Goal: Transaction & Acquisition: Purchase product/service

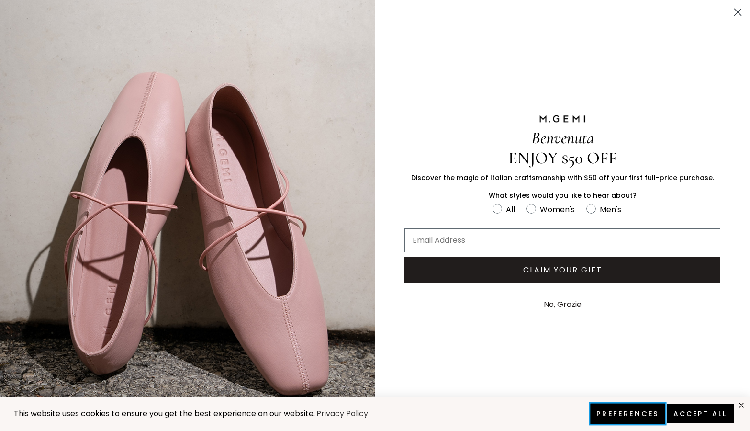
click at [624, 421] on button "Preferences" at bounding box center [627, 413] width 75 height 20
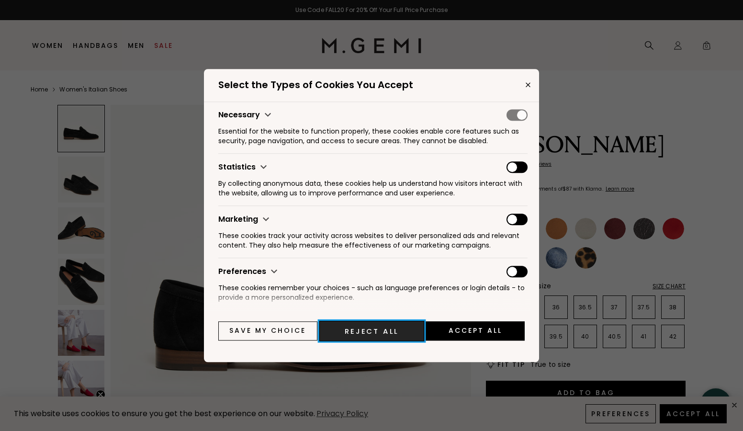
click at [346, 327] on button "Reject All" at bounding box center [371, 331] width 105 height 20
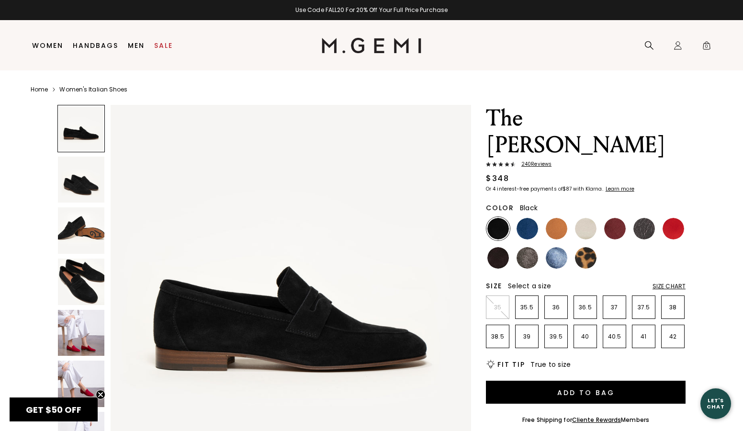
click at [86, 340] on img at bounding box center [81, 333] width 46 height 46
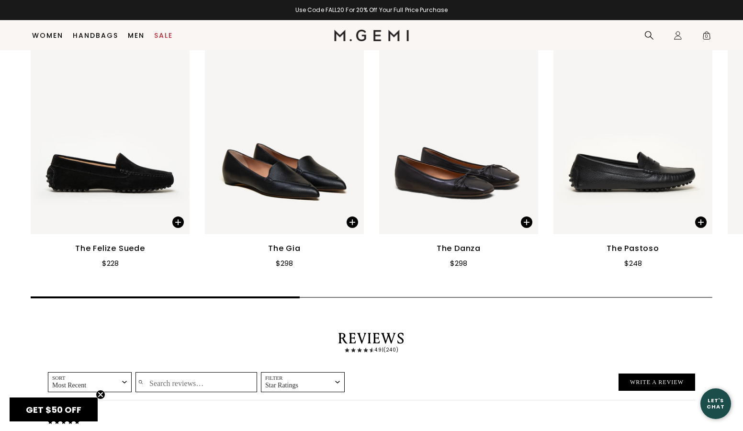
scroll to position [1598, 0]
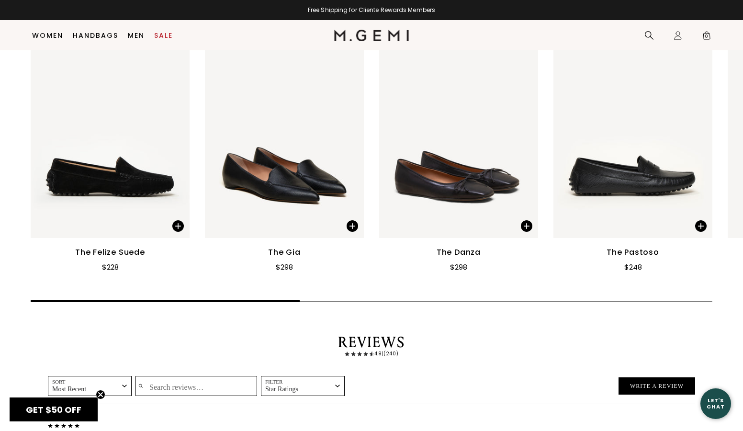
click at [603, 305] on div "The Felize Suede $228 The Gia $298 The Danza $298 The Pastoso $248 The Danza Wo…" at bounding box center [371, 166] width 743 height 280
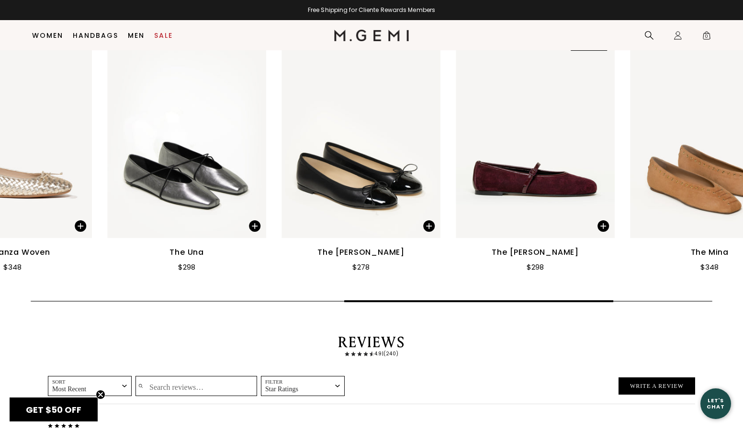
click at [607, 295] on div "The Felize Suede $228 The Gia $298 The Danza $298 The Pastoso $248 The Danza Wo…" at bounding box center [371, 166] width 743 height 280
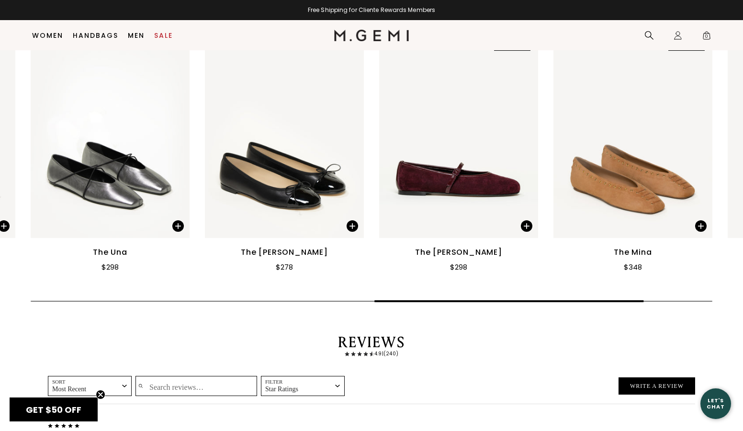
click at [473, 183] on img at bounding box center [458, 132] width 159 height 212
click at [462, 238] on img at bounding box center [458, 132] width 159 height 212
click at [460, 258] on div "The [PERSON_NAME]" at bounding box center [458, 251] width 87 height 11
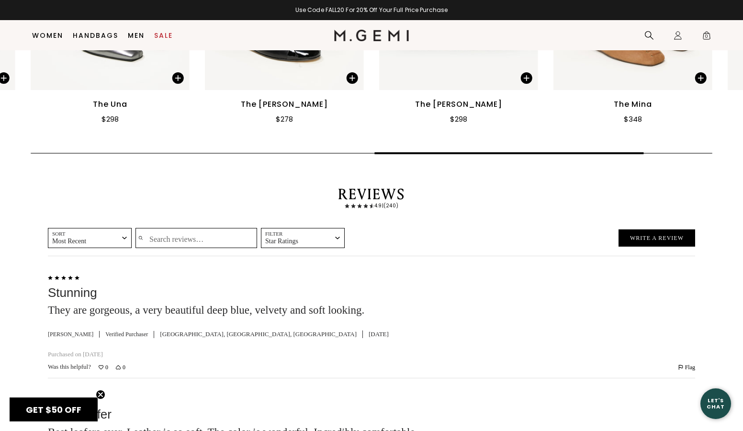
scroll to position [1630, 0]
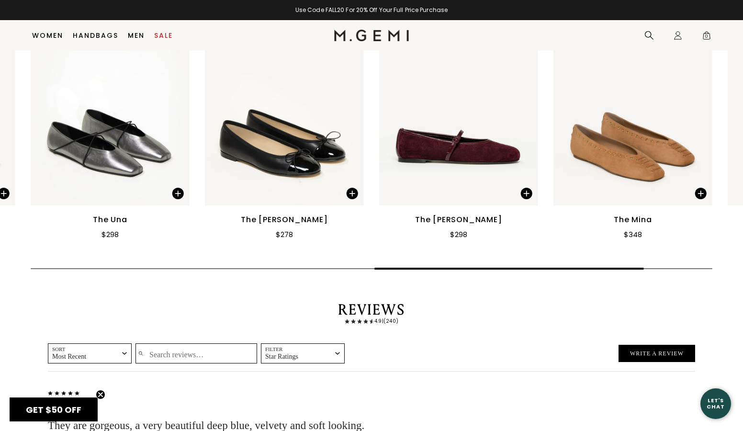
click at [456, 225] on div "The [PERSON_NAME]" at bounding box center [458, 219] width 87 height 11
click at [525, 199] on span at bounding box center [526, 193] width 11 height 11
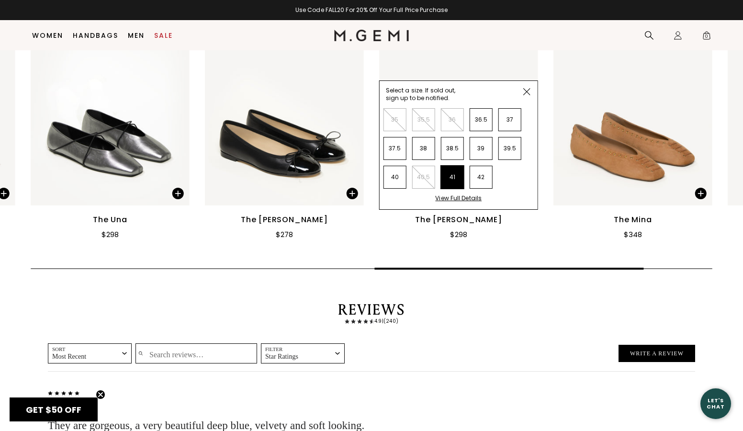
click at [459, 189] on li "41" at bounding box center [452, 177] width 23 height 23
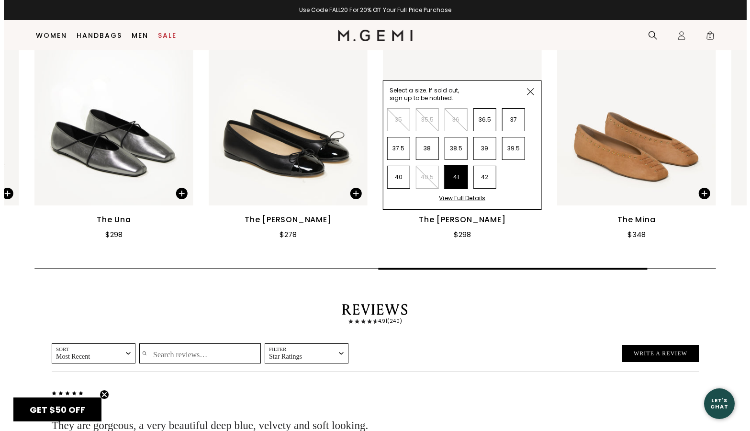
scroll to position [0, 0]
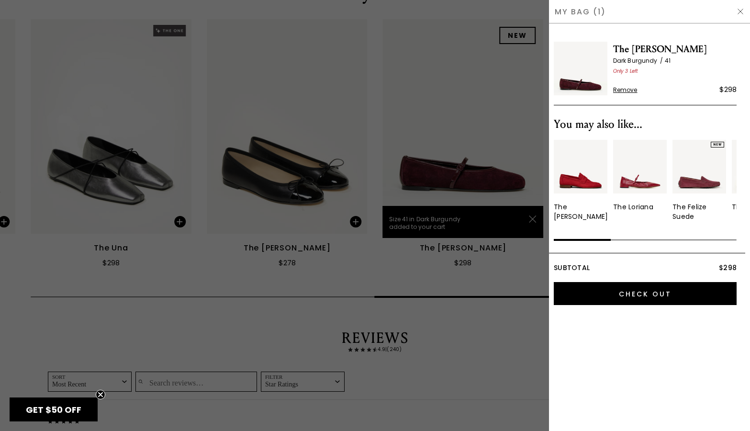
click at [739, 11] on img at bounding box center [741, 12] width 8 height 8
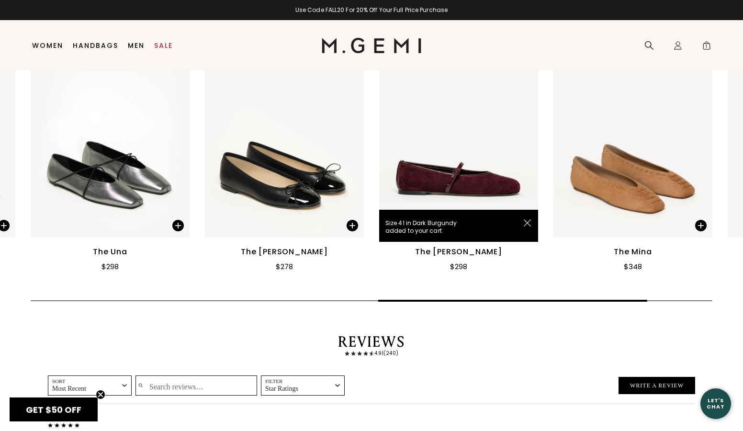
scroll to position [1612, 0]
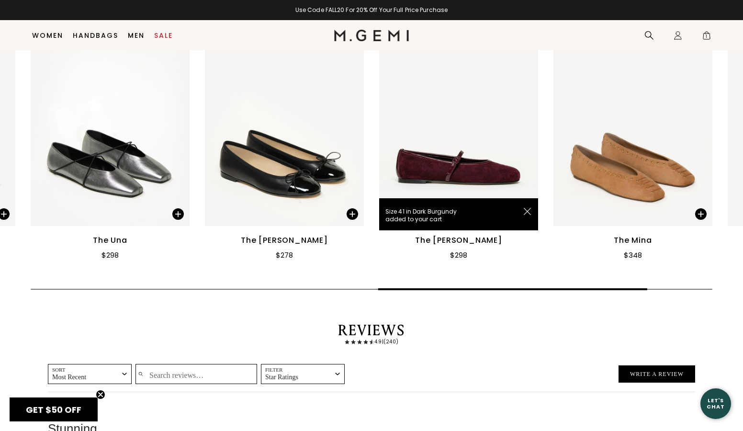
click at [457, 246] on div "The [PERSON_NAME]" at bounding box center [458, 240] width 87 height 11
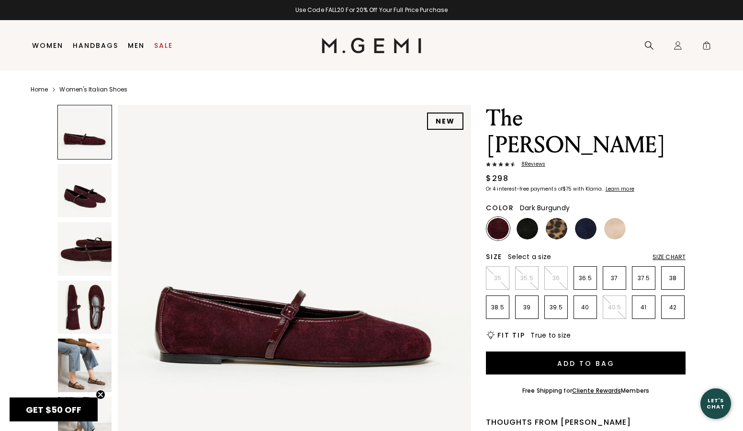
click at [80, 186] on img at bounding box center [85, 191] width 54 height 54
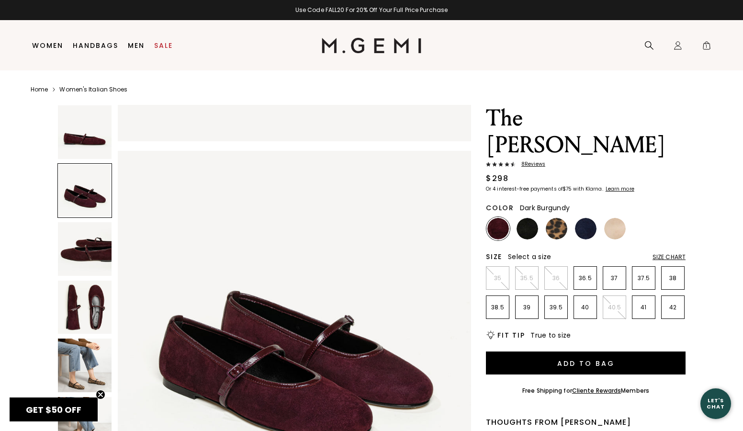
scroll to position [356, 0]
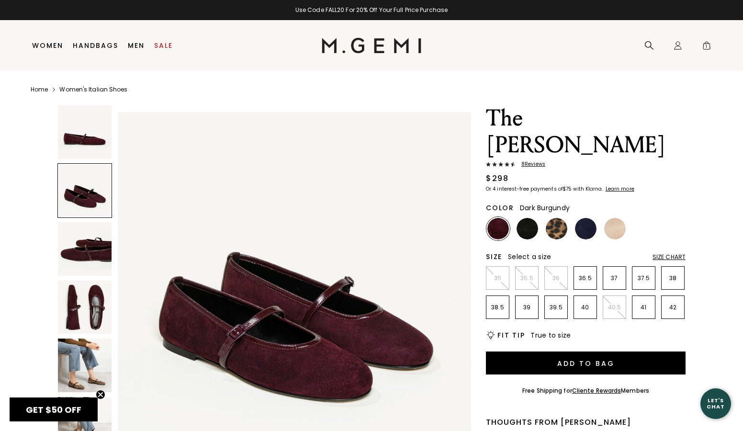
click at [86, 242] on img at bounding box center [85, 249] width 54 height 54
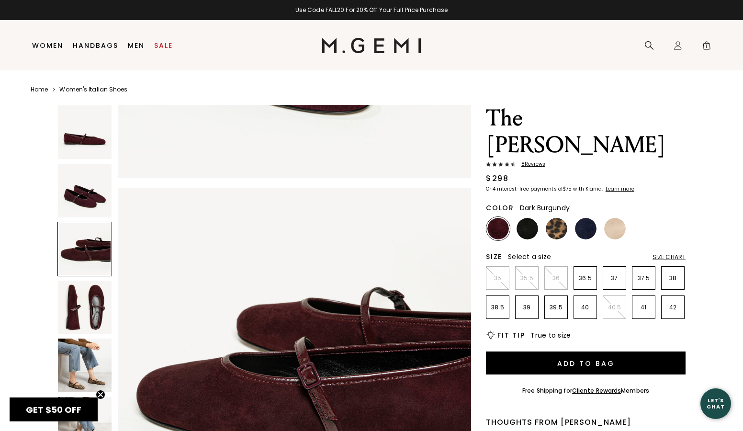
scroll to position [711, 0]
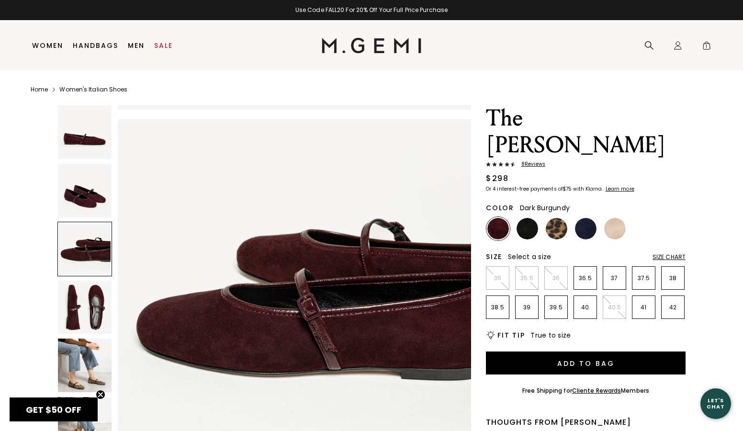
click at [84, 306] on img at bounding box center [85, 307] width 54 height 54
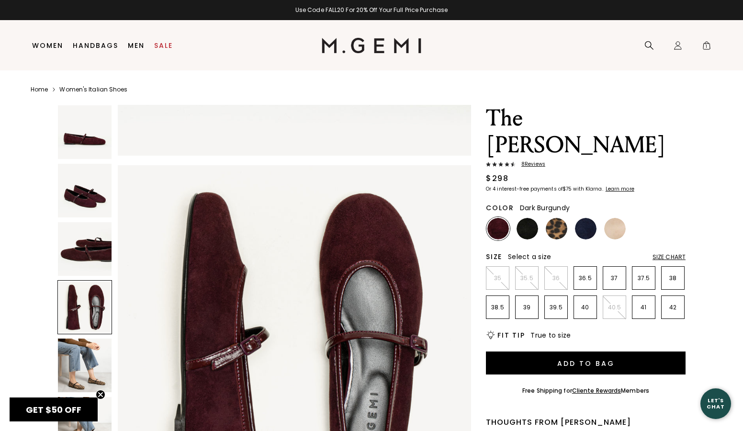
scroll to position [1067, 0]
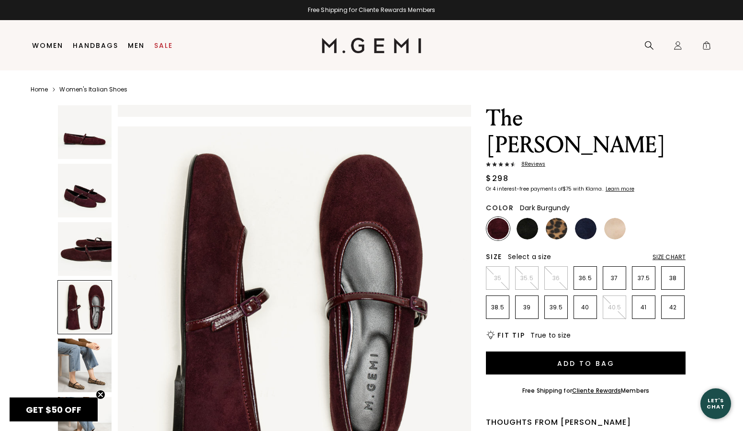
click at [82, 370] on img at bounding box center [85, 365] width 54 height 54
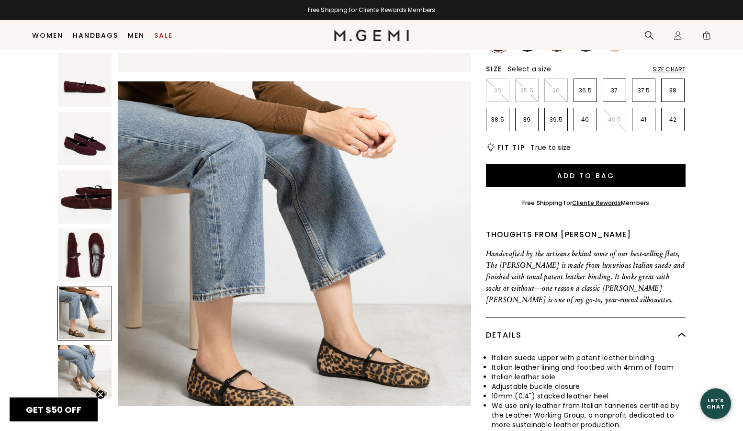
scroll to position [175, 0]
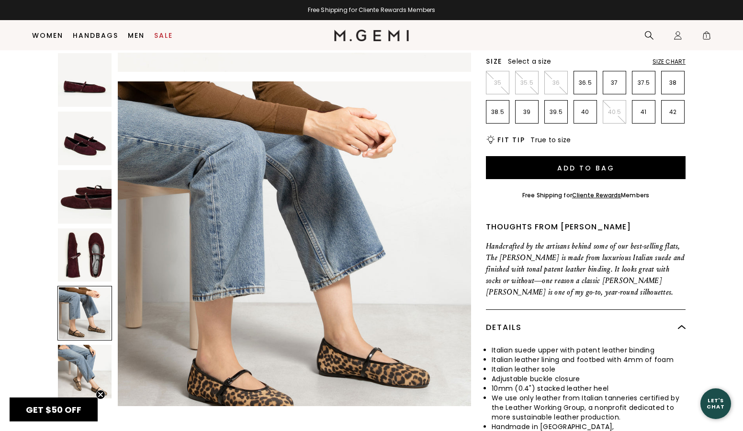
click at [83, 369] on img at bounding box center [85, 372] width 54 height 54
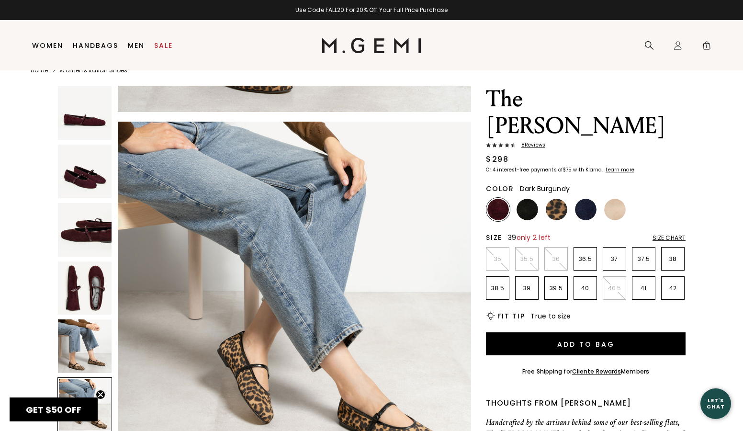
scroll to position [20, 0]
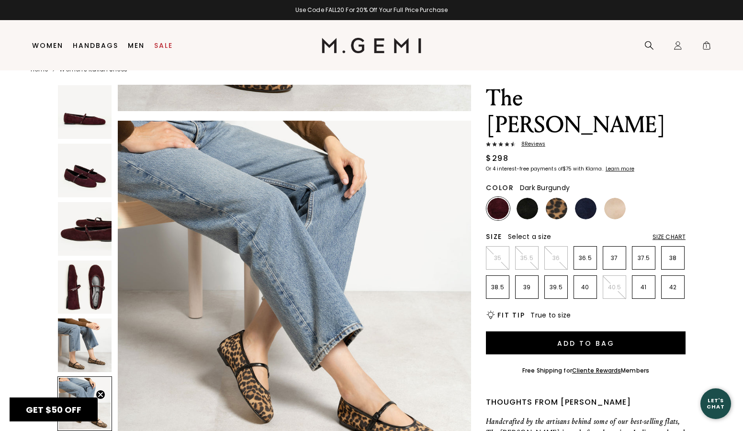
click at [502, 198] on img at bounding box center [498, 209] width 22 height 22
click at [499, 198] on img at bounding box center [498, 209] width 22 height 22
click at [536, 198] on img at bounding box center [527, 209] width 22 height 22
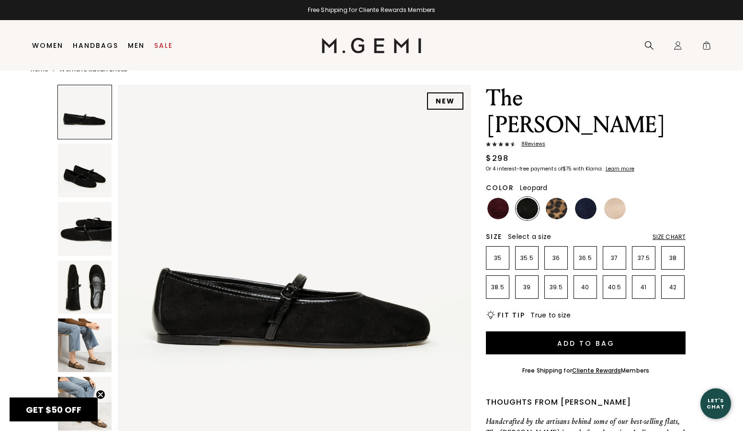
click at [560, 198] on img at bounding box center [557, 209] width 22 height 22
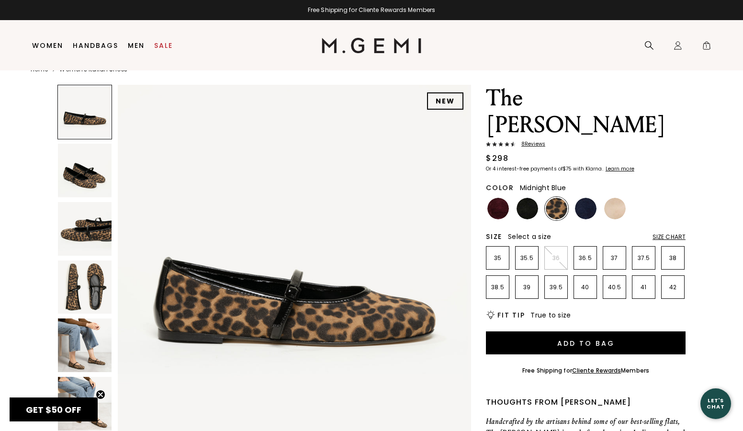
click at [594, 198] on img at bounding box center [586, 209] width 22 height 22
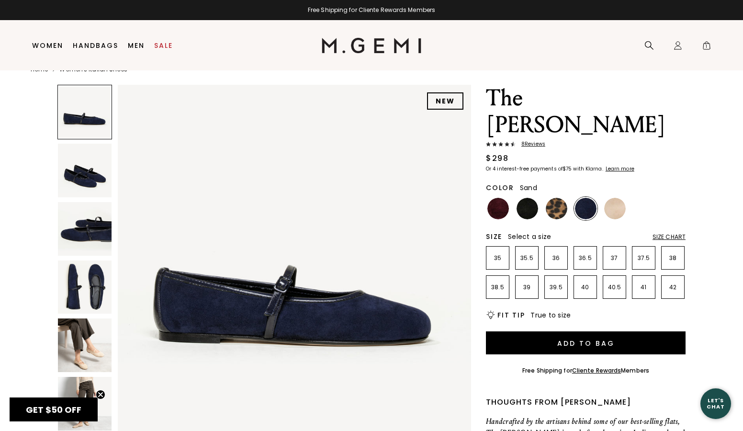
click at [624, 198] on img at bounding box center [615, 209] width 22 height 22
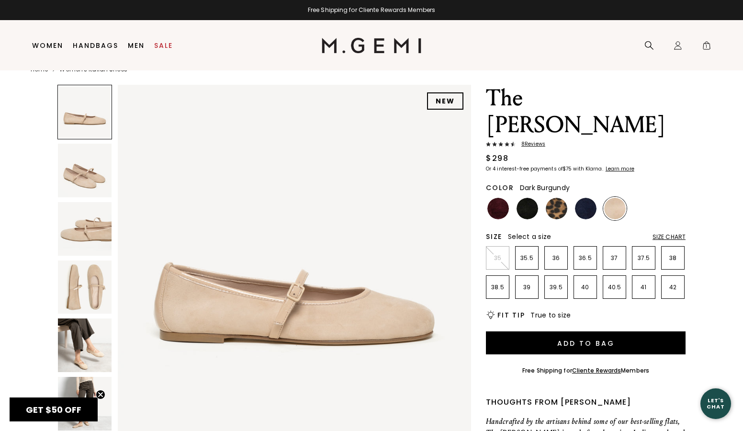
click at [495, 198] on img at bounding box center [498, 209] width 22 height 22
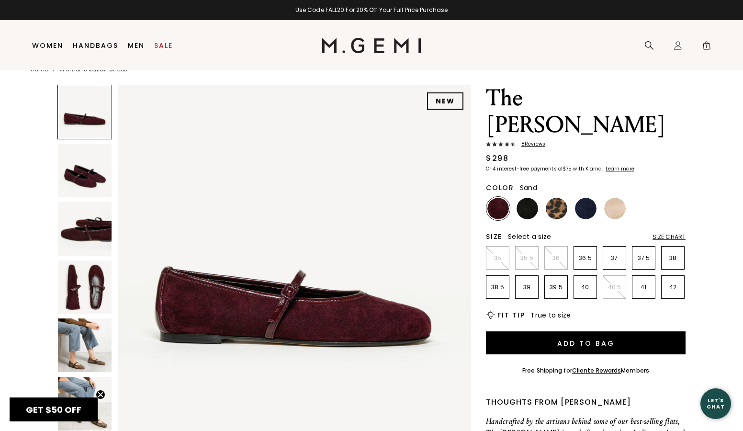
click at [613, 198] on img at bounding box center [615, 209] width 22 height 22
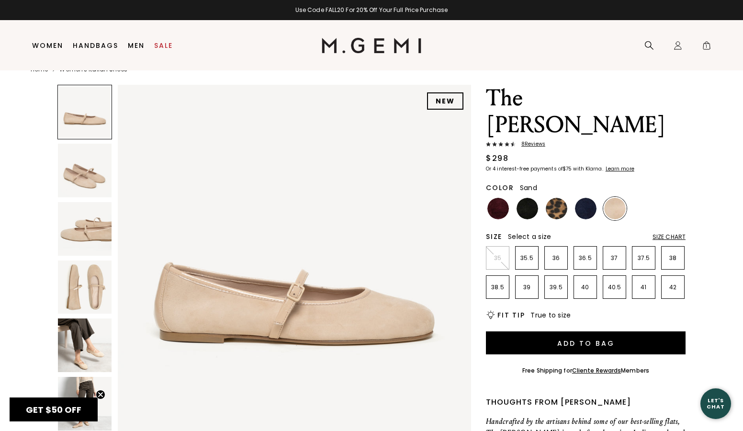
click at [86, 352] on img at bounding box center [85, 345] width 54 height 54
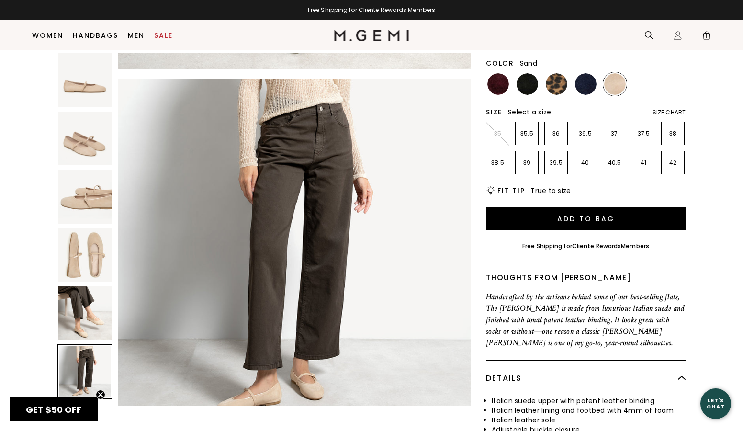
scroll to position [215, 0]
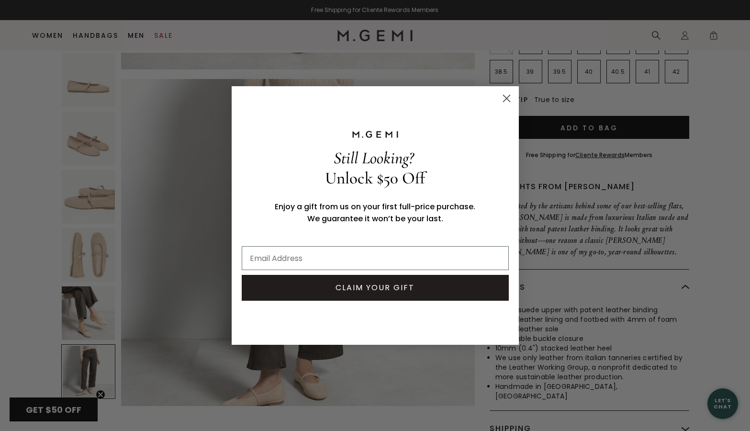
click at [505, 99] on icon "Close dialog" at bounding box center [506, 98] width 7 height 7
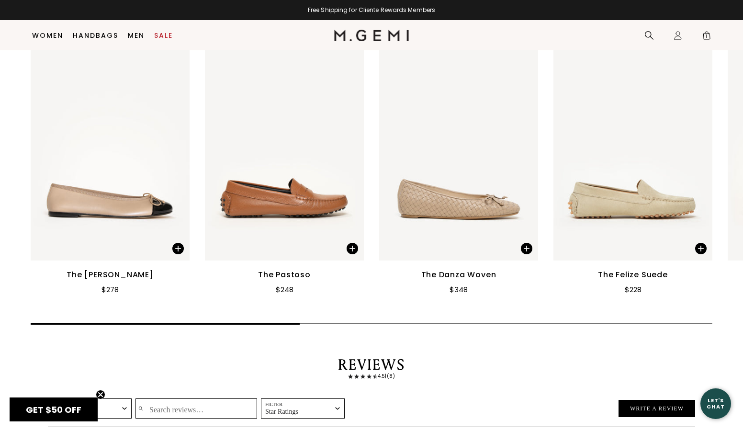
scroll to position [1205, 0]
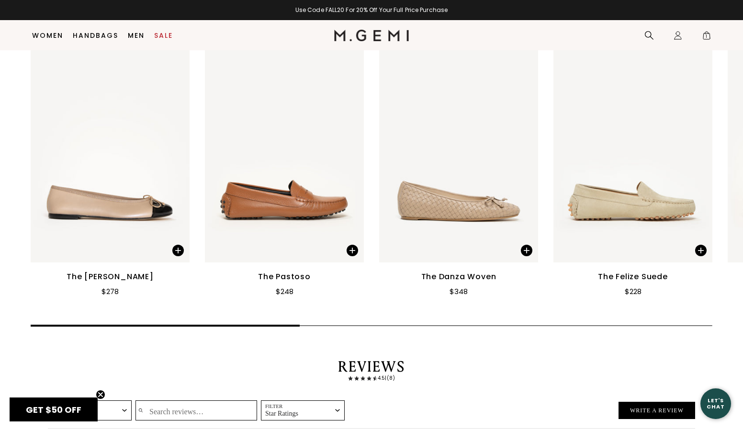
drag, startPoint x: 299, startPoint y: 292, endPoint x: 568, endPoint y: 288, distance: 269.0
click at [550, 290] on div "The Rosa $278 The Pastoso $248 The Danza Woven $348 The Felize Suede $228 The D…" at bounding box center [371, 190] width 743 height 280
click at [568, 288] on div "The Rosa $278 The Pastoso $248 The Danza Woven $348 The Felize Suede $228 The D…" at bounding box center [371, 190] width 743 height 280
click at [614, 294] on div "The Rosa $278 The Pastoso $248 The Danza Woven $348 The Felize Suede $228 The D…" at bounding box center [371, 190] width 743 height 280
click at [460, 295] on main "Home Women's Italian Shoes NEW The Amabile 8 Review s $298 Or 4 interest-free p…" at bounding box center [371, 305] width 743 height 2918
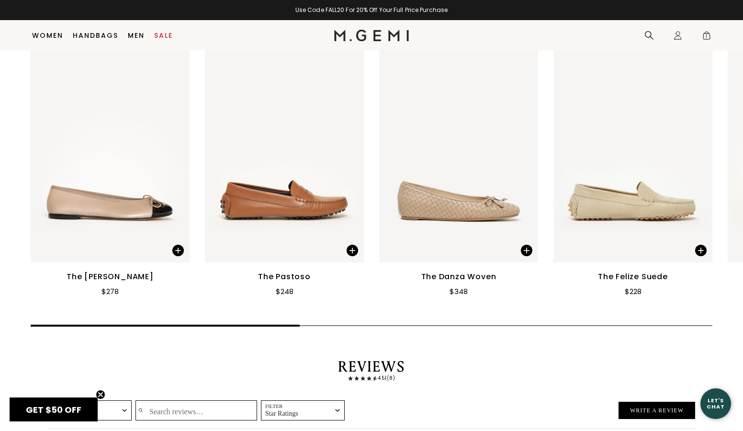
click at [426, 325] on div at bounding box center [372, 325] width 682 height 1
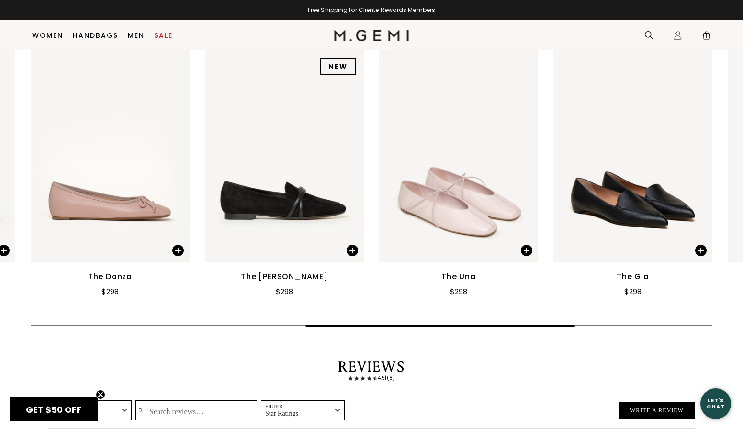
click at [606, 292] on div "The Rosa $278 The Pastoso $248 The Danza Woven $348 The Felize Suede $228 The D…" at bounding box center [371, 190] width 743 height 280
click at [607, 293] on div "The Rosa $278 The Pastoso $248 The Danza Woven $348 The Felize Suede $228 The D…" at bounding box center [371, 190] width 743 height 280
click at [607, 325] on div at bounding box center [372, 325] width 682 height 1
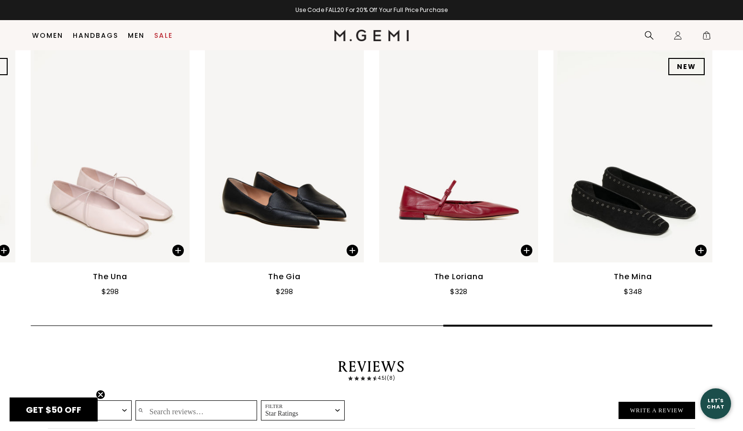
click at [97, 194] on img at bounding box center [110, 156] width 159 height 212
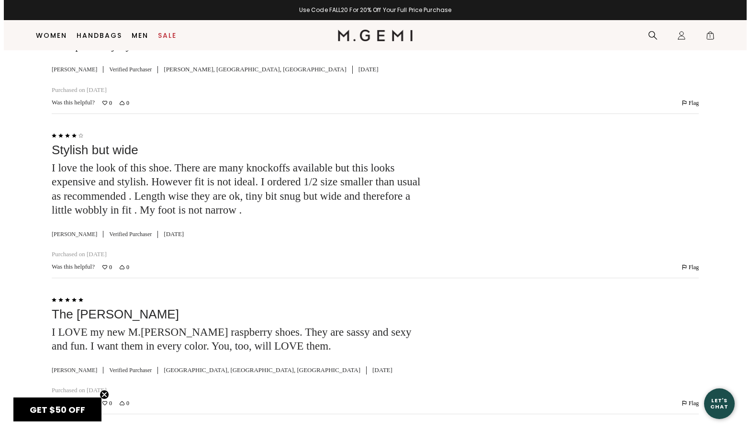
scroll to position [1672, 0]
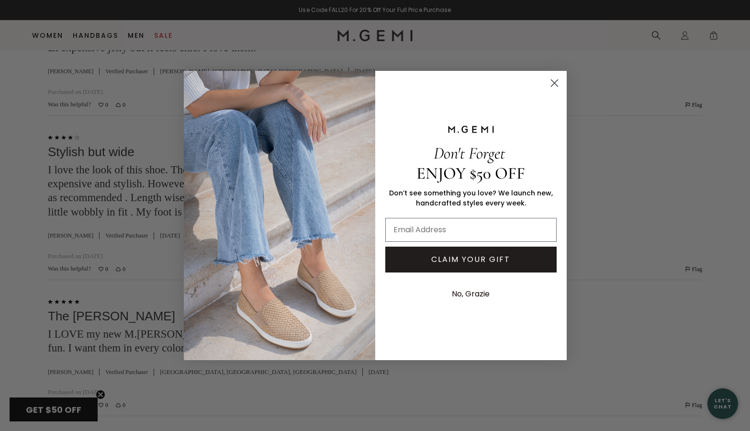
click at [459, 293] on button "No, Grazie" at bounding box center [470, 294] width 47 height 24
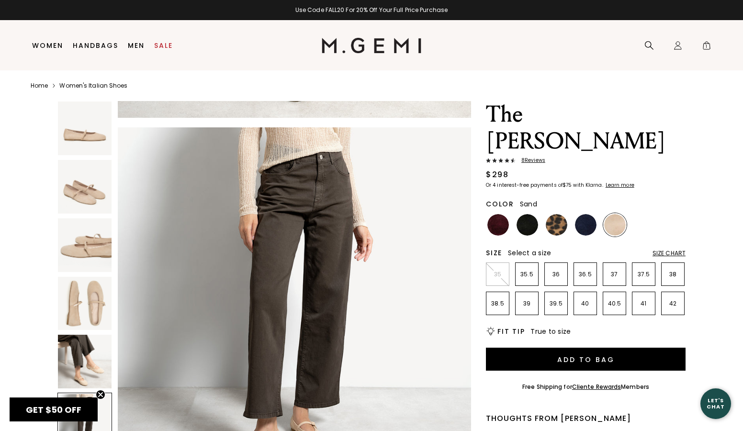
scroll to position [0, 0]
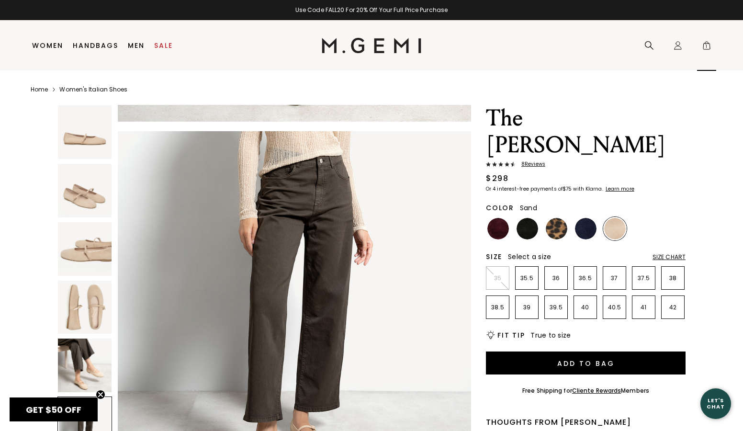
click at [706, 48] on span "1" at bounding box center [707, 48] width 10 height 10
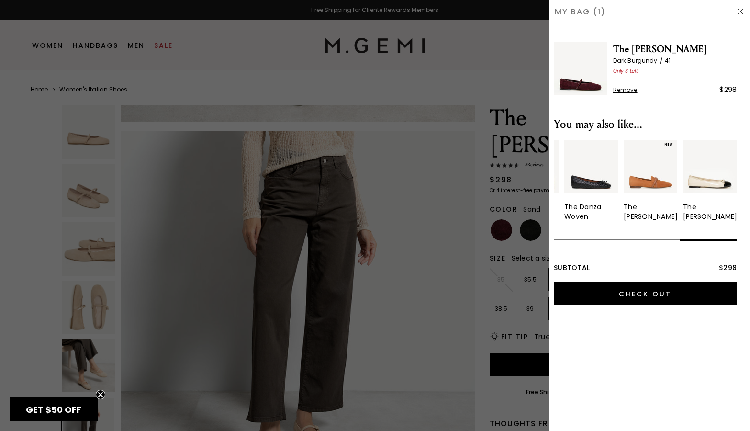
click at [742, 236] on html "in available credit Go Back Skip to content Free Shipping for Cliente Rewards M…" at bounding box center [375, 215] width 750 height 431
click at [738, 15] on img at bounding box center [741, 12] width 8 height 8
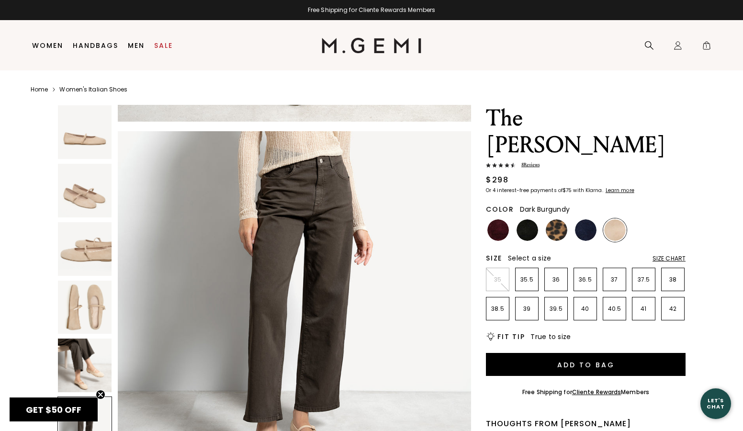
click at [497, 219] on img at bounding box center [498, 230] width 22 height 22
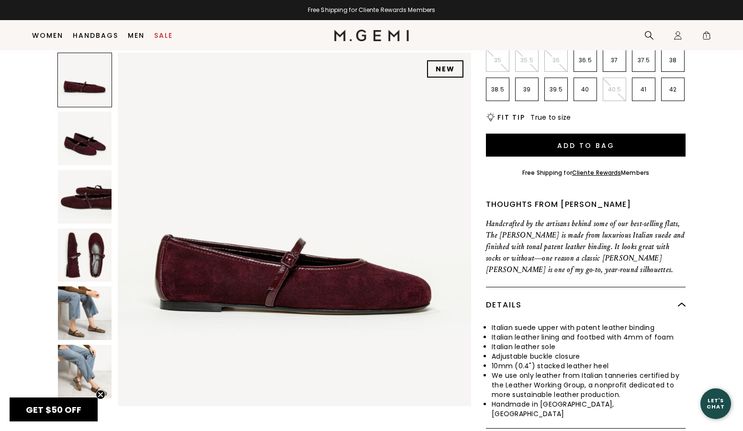
scroll to position [201, 0]
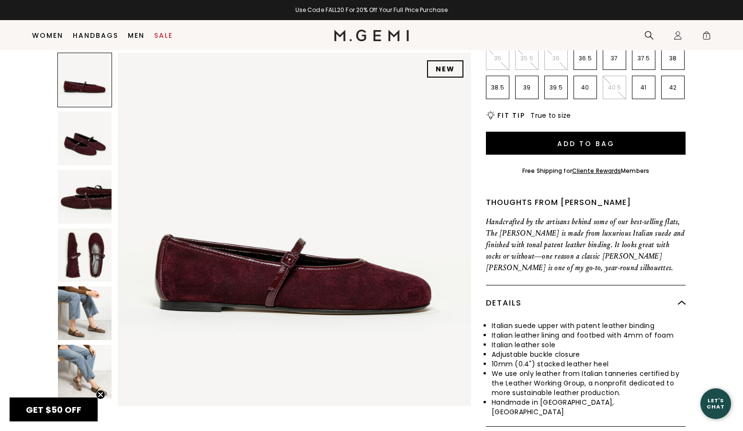
click at [85, 252] on img at bounding box center [85, 255] width 54 height 54
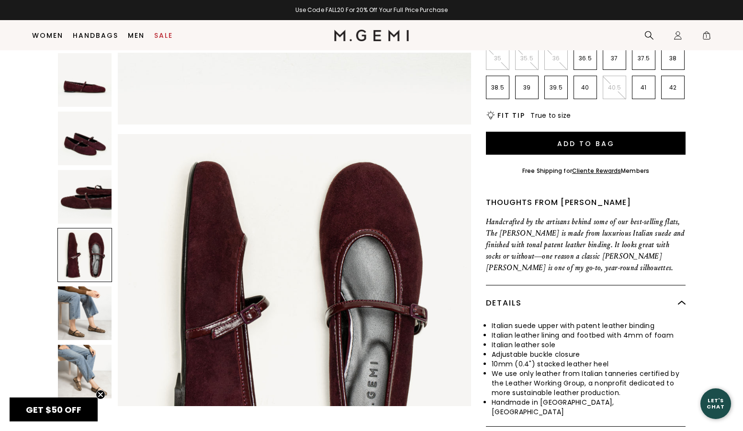
scroll to position [1067, 0]
